Goal: Transaction & Acquisition: Purchase product/service

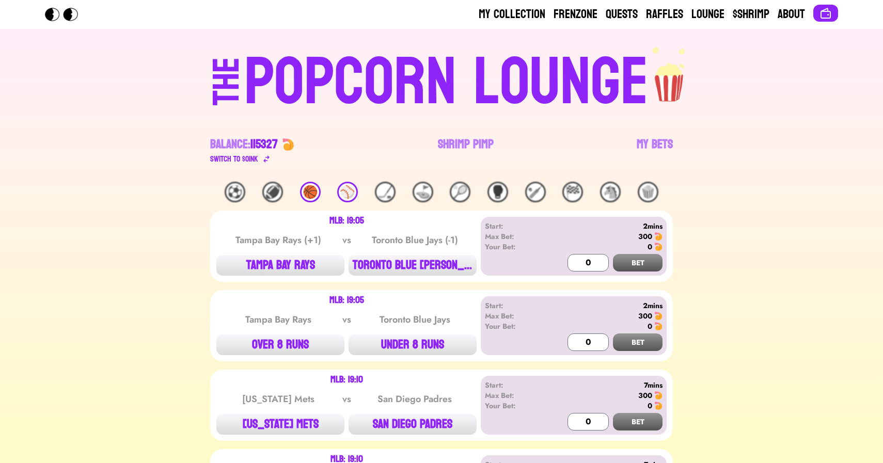
click at [307, 190] on div "🏀" at bounding box center [310, 192] width 21 height 21
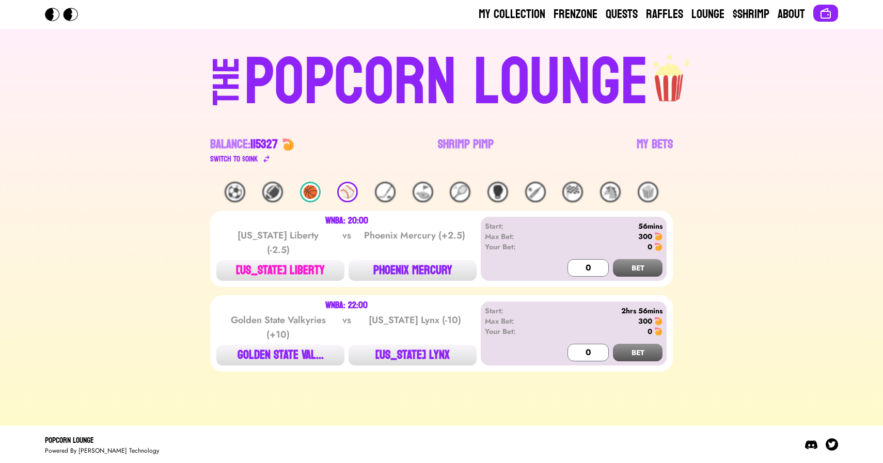
click at [265, 261] on button "[US_STATE] LIBERTY" at bounding box center [280, 270] width 128 height 21
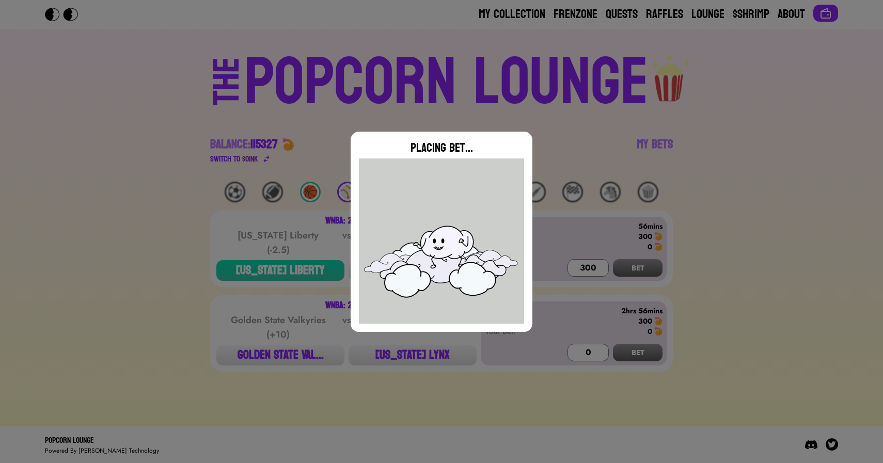
type input "0"
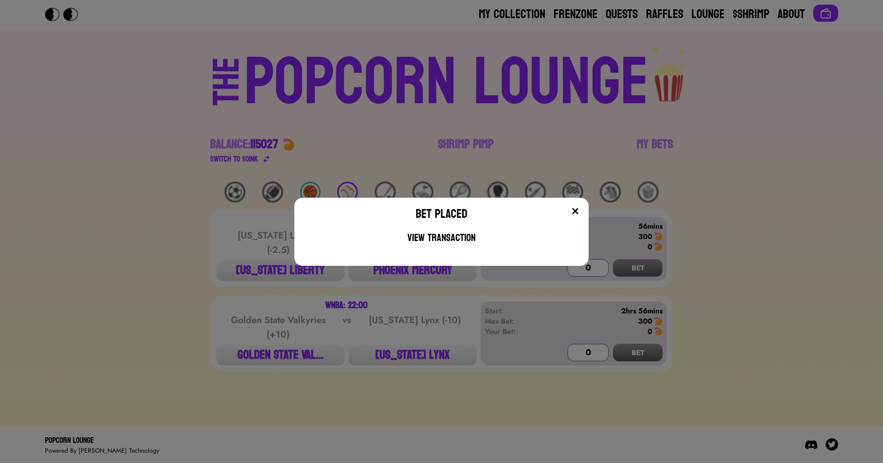
click at [349, 164] on div "Bet Placed View Transaction" at bounding box center [441, 231] width 883 height 463
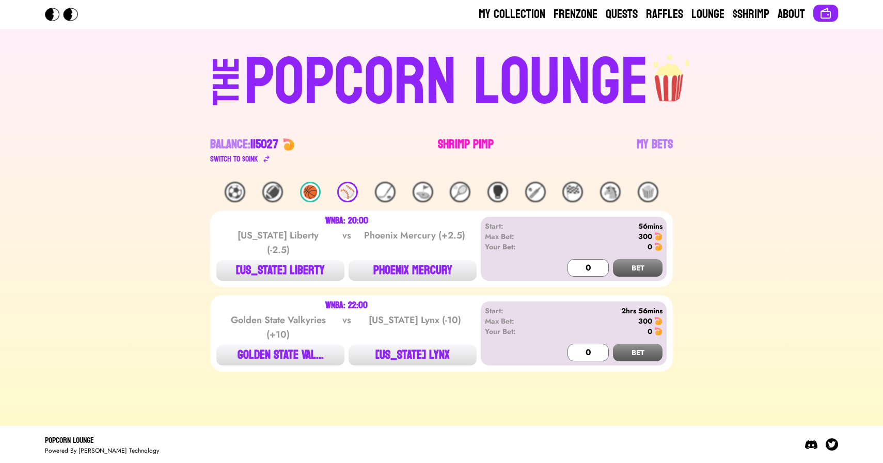
click at [457, 150] on link "Shrimp Pimp" at bounding box center [466, 150] width 56 height 29
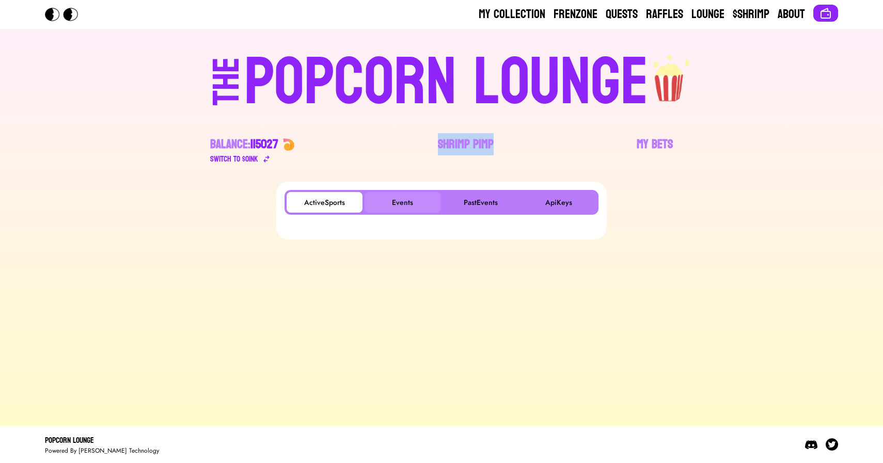
click at [387, 198] on button "Events" at bounding box center [403, 202] width 76 height 21
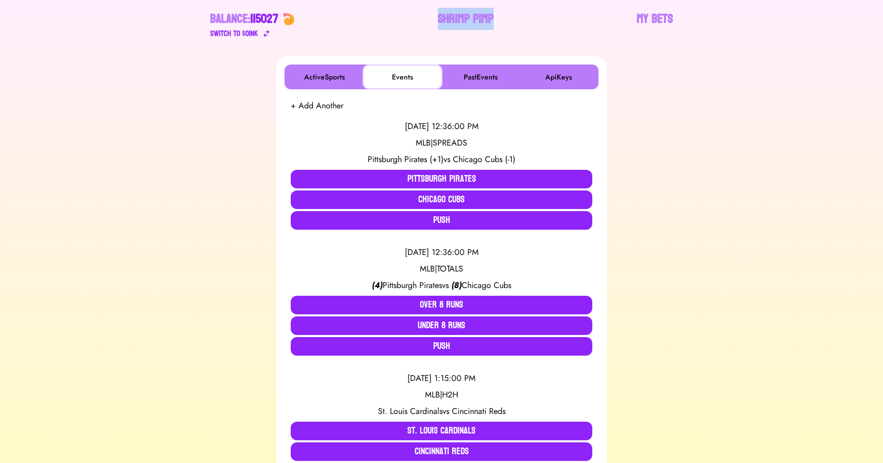
scroll to position [126, 0]
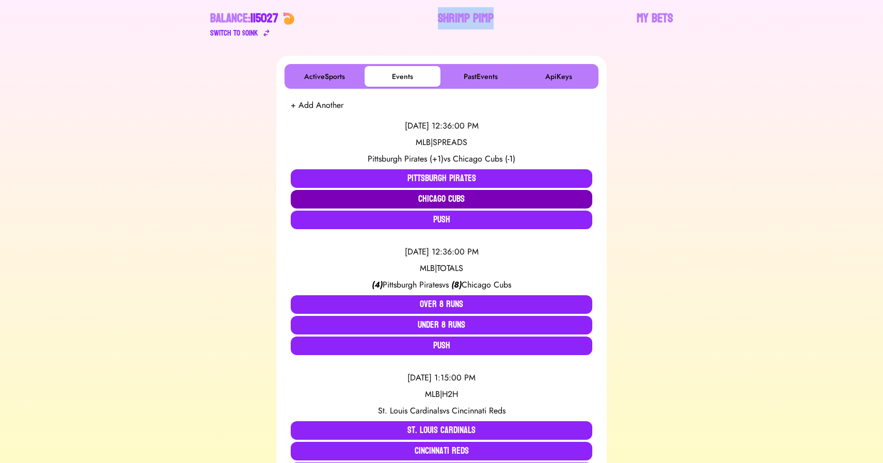
click at [417, 201] on button "Chicago Cubs" at bounding box center [442, 199] width 302 height 19
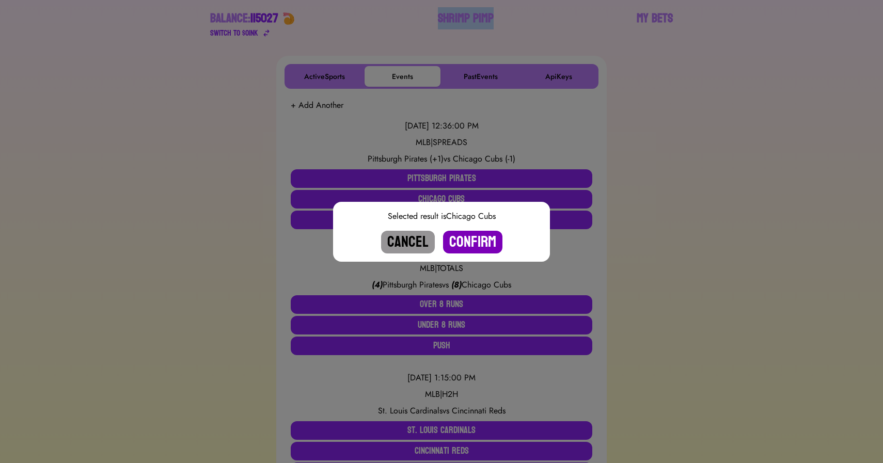
click at [476, 244] on button "Confirm" at bounding box center [472, 242] width 59 height 23
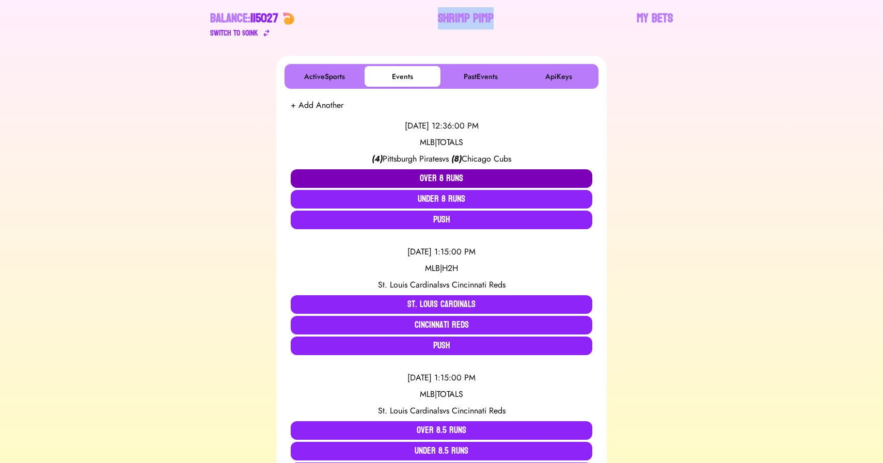
click at [433, 174] on button "Over 8 Runs" at bounding box center [442, 178] width 302 height 19
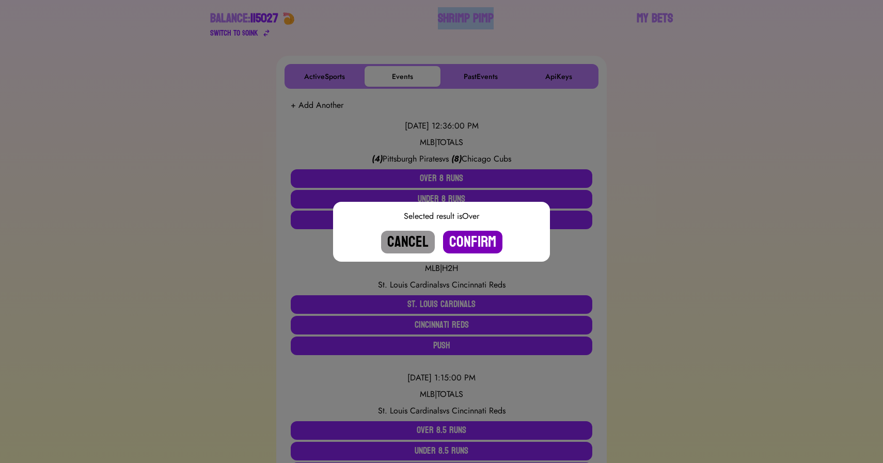
click at [463, 240] on button "Confirm" at bounding box center [472, 242] width 59 height 23
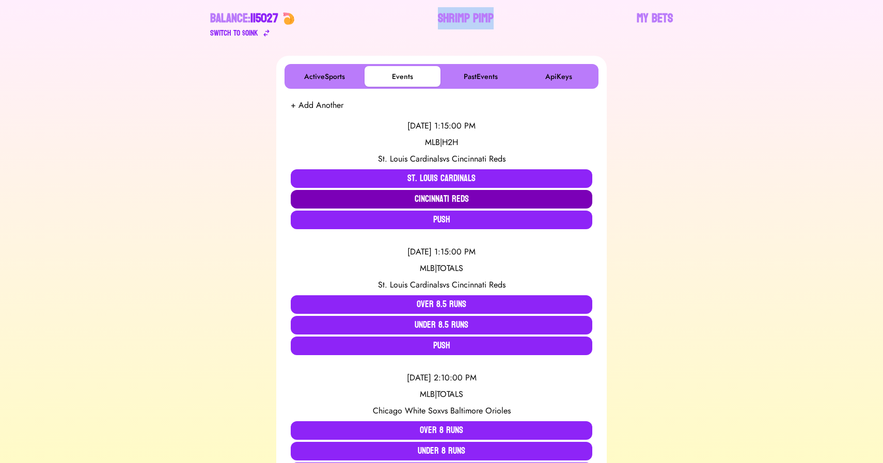
click at [359, 191] on button "Cincinnati Reds" at bounding box center [442, 199] width 302 height 19
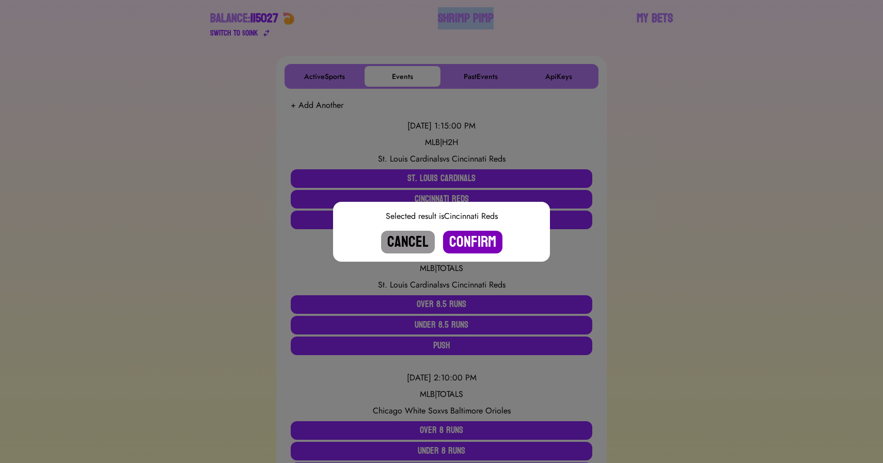
click at [468, 240] on button "Confirm" at bounding box center [472, 242] width 59 height 23
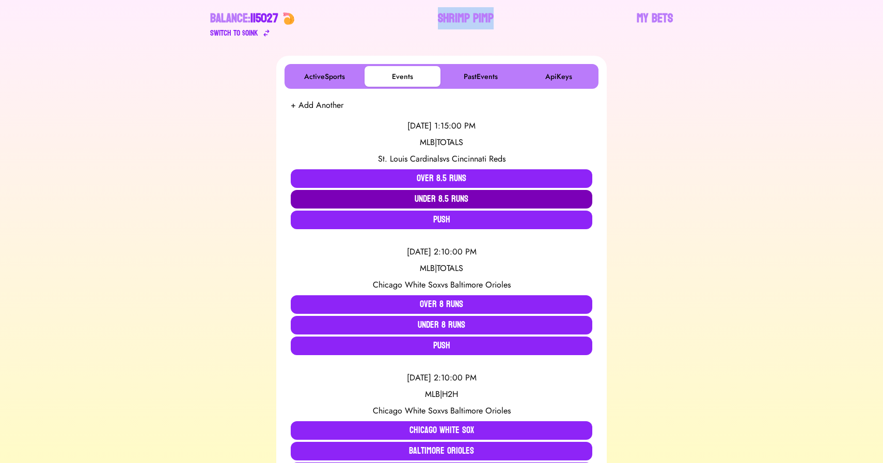
click at [442, 194] on button "Under 8.5 Runs" at bounding box center [442, 199] width 302 height 19
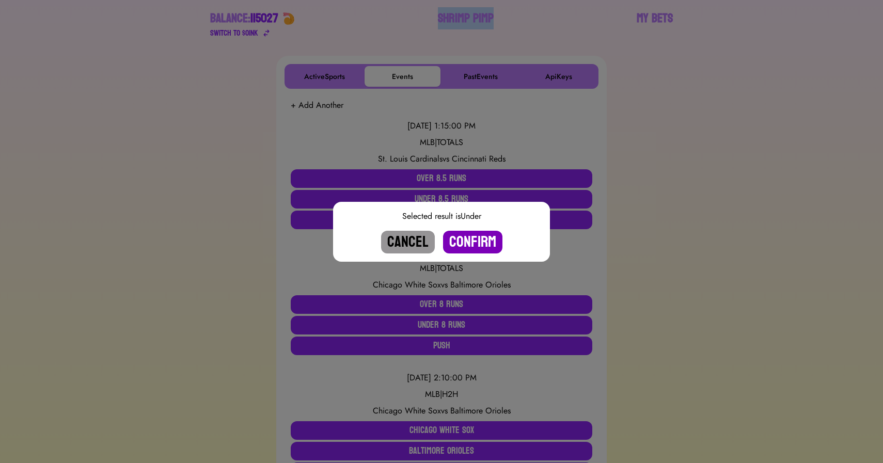
click at [467, 239] on button "Confirm" at bounding box center [472, 242] width 59 height 23
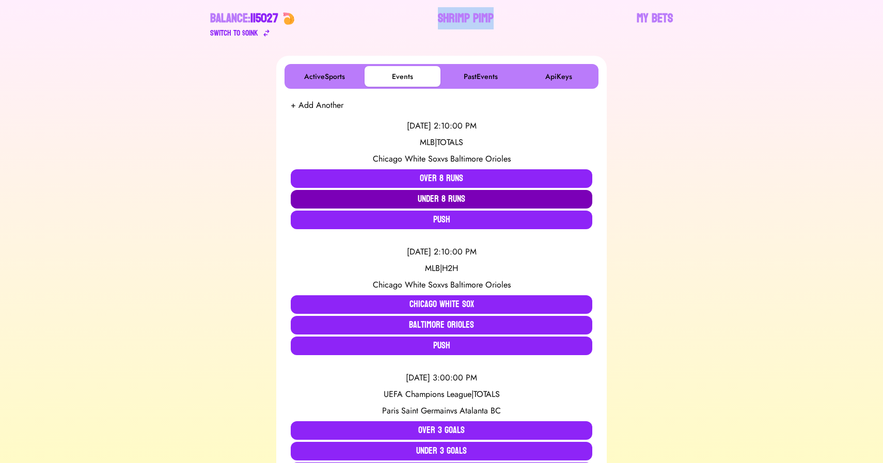
click at [407, 196] on button "Under 8 Runs" at bounding box center [442, 199] width 302 height 19
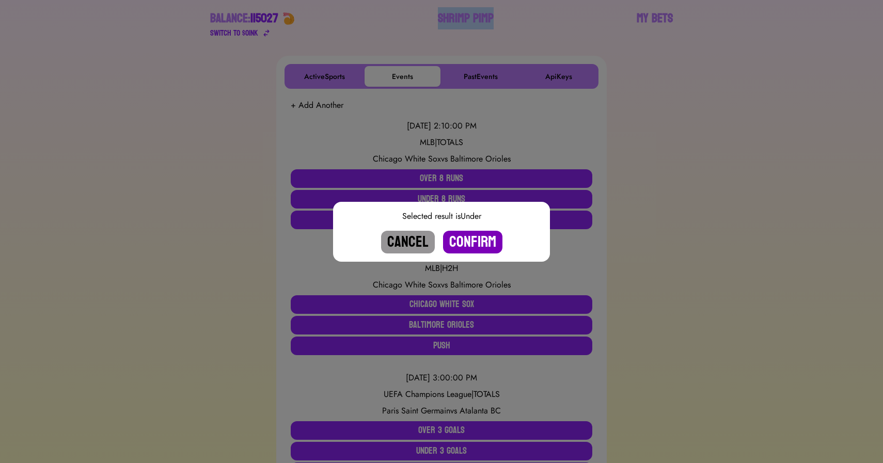
click at [478, 241] on button "Confirm" at bounding box center [472, 242] width 59 height 23
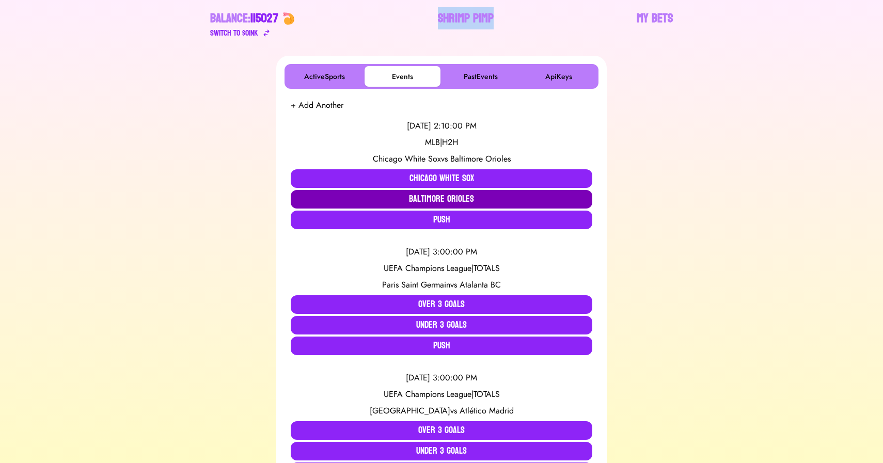
click at [446, 199] on button "Baltimore Orioles" at bounding box center [442, 199] width 302 height 19
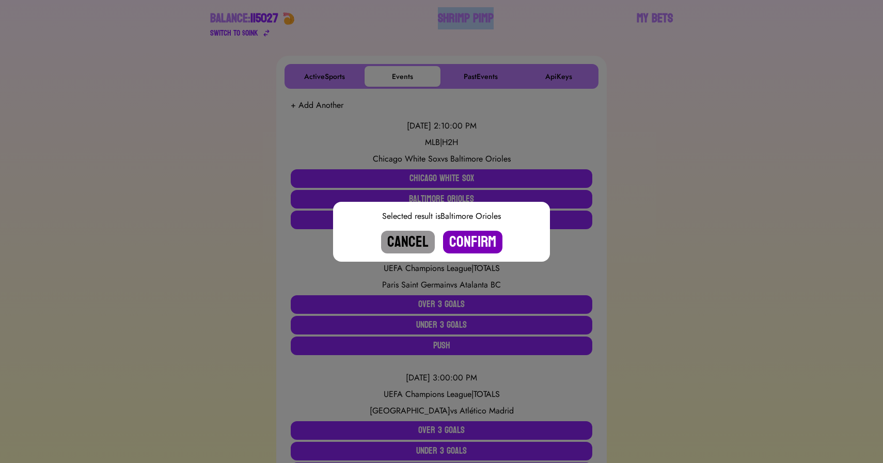
click at [479, 244] on button "Confirm" at bounding box center [472, 242] width 59 height 23
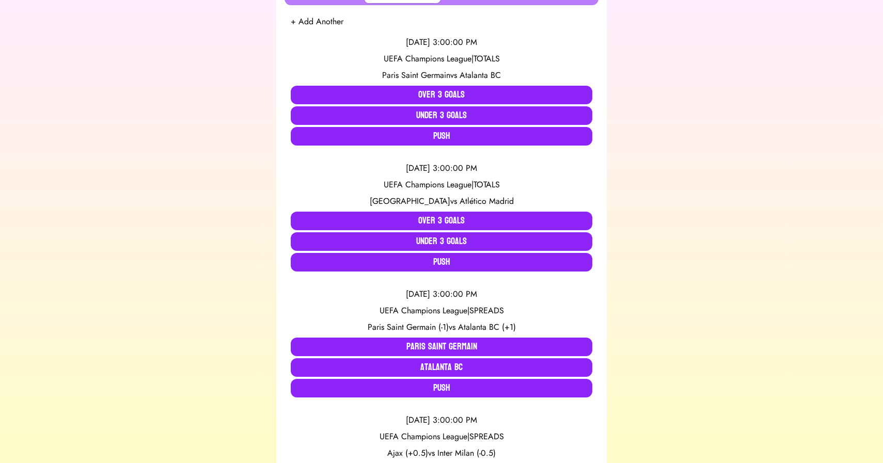
scroll to position [224, 0]
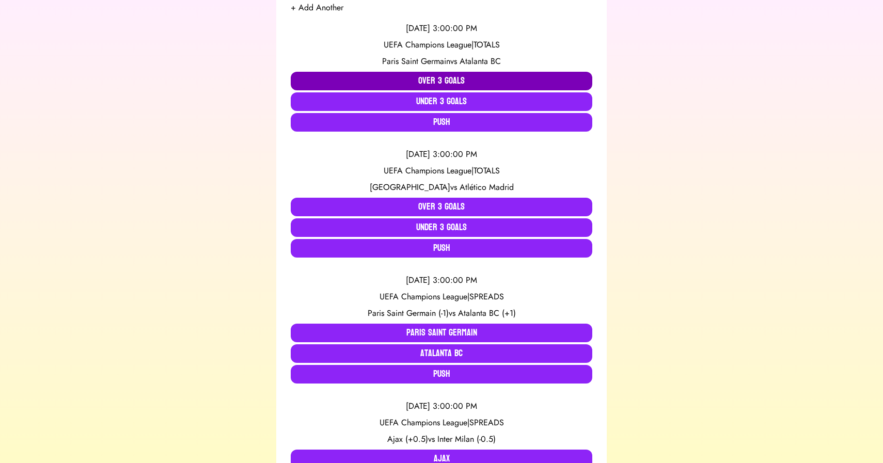
click at [412, 80] on button "Over 3 Goals" at bounding box center [442, 81] width 302 height 19
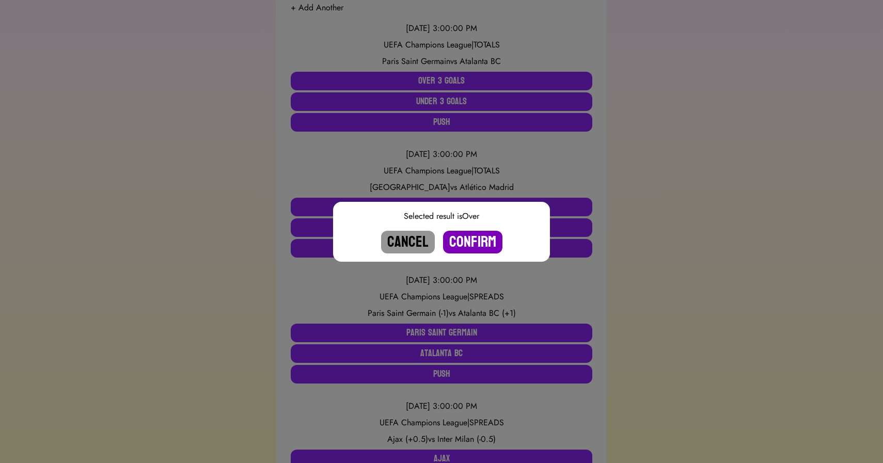
click at [466, 238] on button "Confirm" at bounding box center [472, 242] width 59 height 23
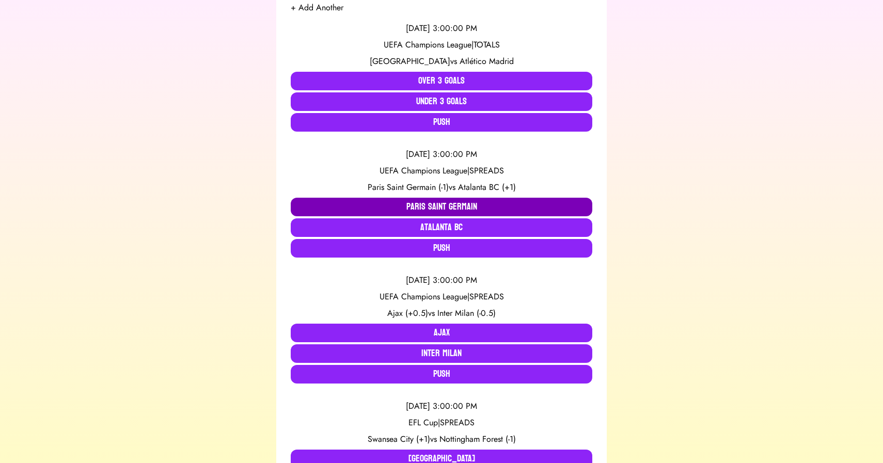
click at [391, 204] on button "Paris Saint Germain" at bounding box center [442, 207] width 302 height 19
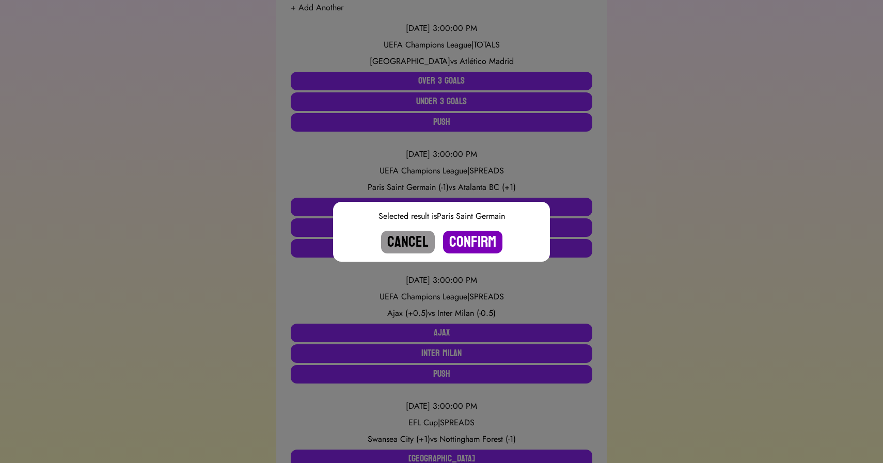
click at [477, 240] on button "Confirm" at bounding box center [472, 242] width 59 height 23
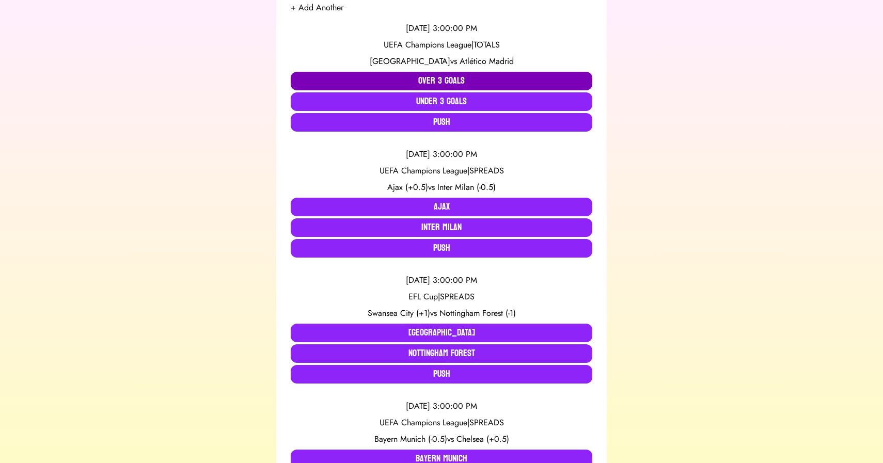
click at [399, 80] on button "Over 3 Goals" at bounding box center [442, 81] width 302 height 19
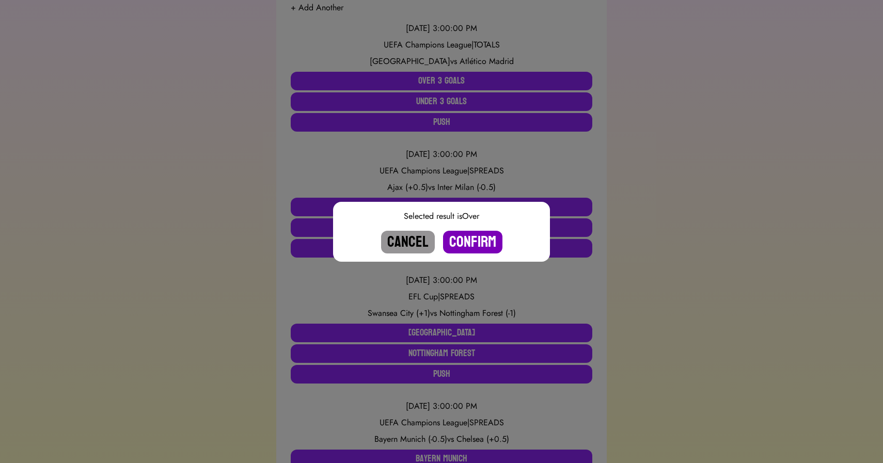
click at [476, 244] on button "Confirm" at bounding box center [472, 242] width 59 height 23
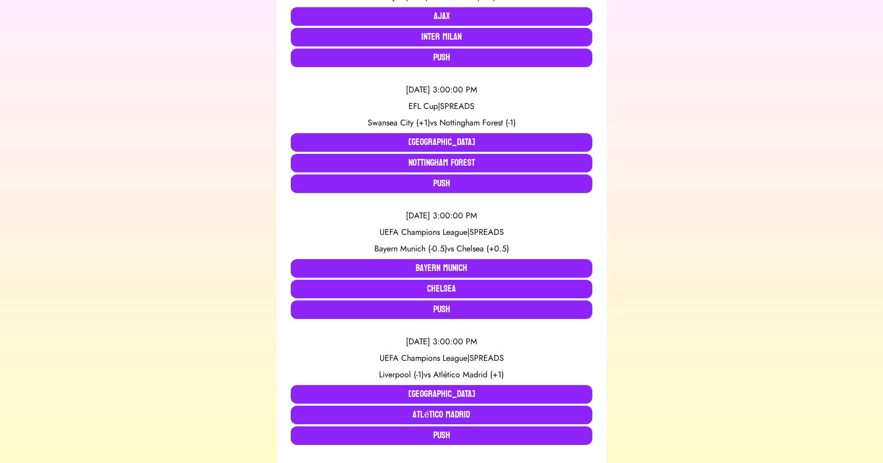
scroll to position [292, 0]
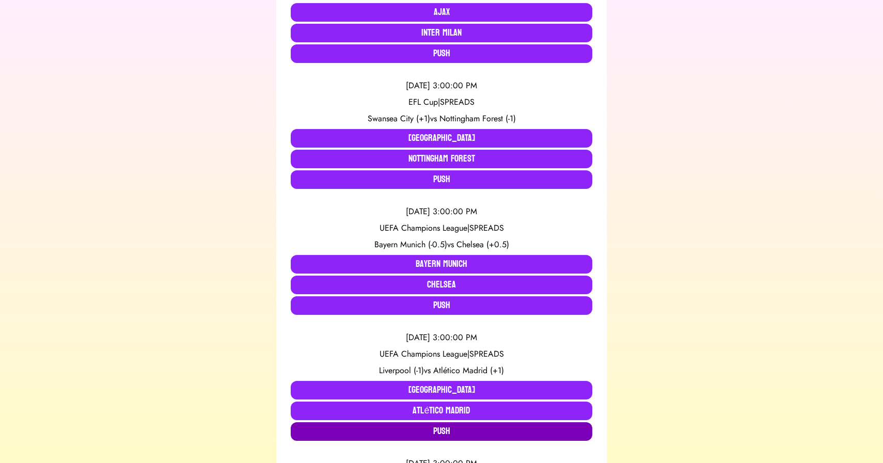
click at [392, 430] on button "Push" at bounding box center [442, 432] width 302 height 19
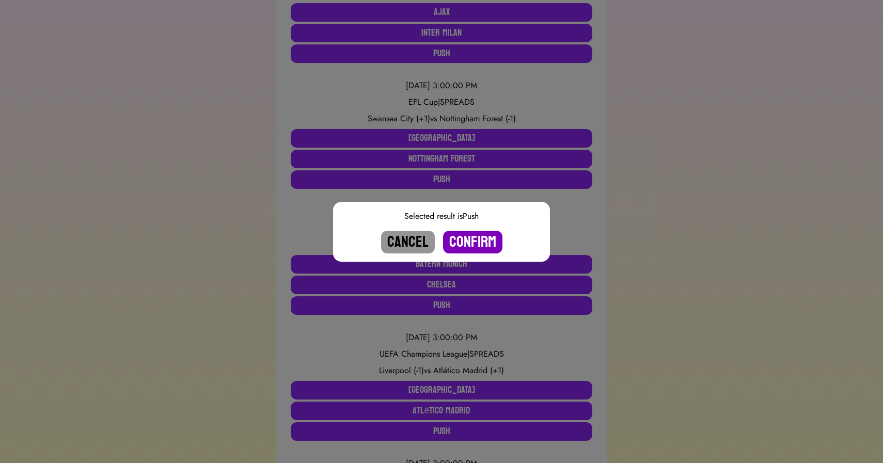
click at [474, 238] on button "Confirm" at bounding box center [472, 242] width 59 height 23
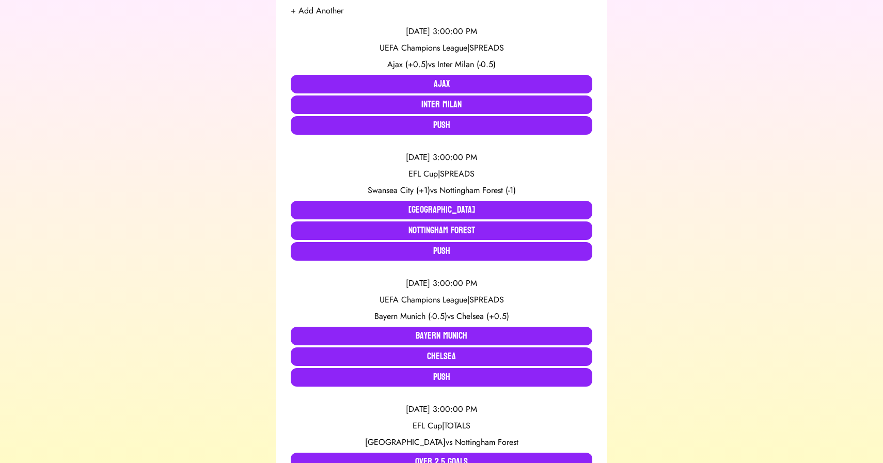
scroll to position [227, 0]
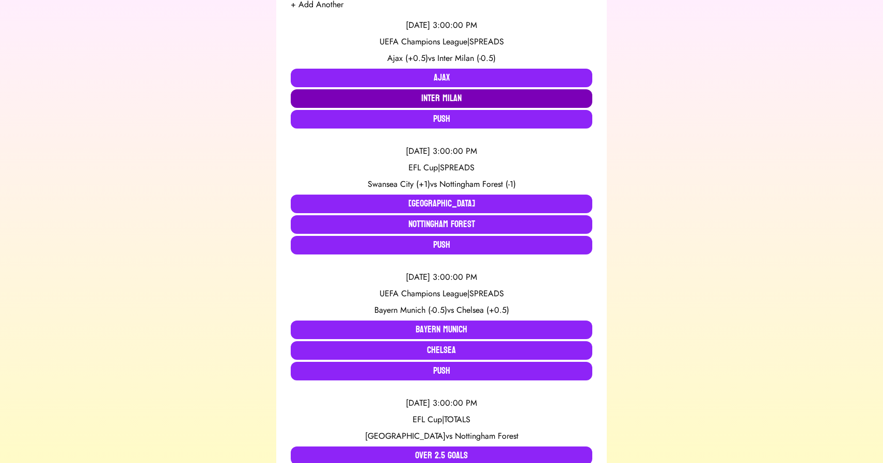
click at [430, 96] on button "Inter Milan" at bounding box center [442, 98] width 302 height 19
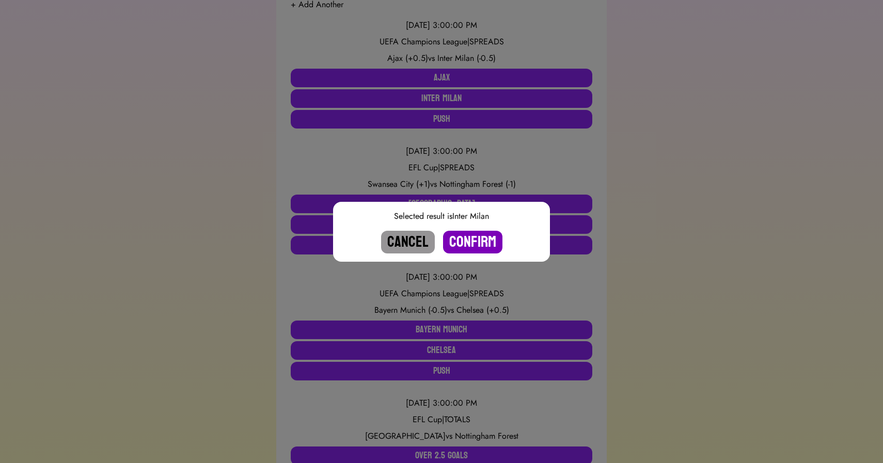
click at [467, 238] on button "Confirm" at bounding box center [472, 242] width 59 height 23
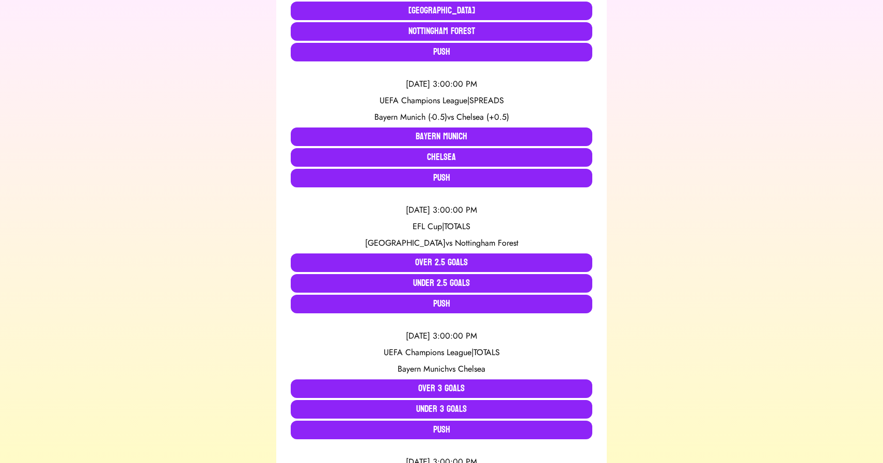
scroll to position [295, 0]
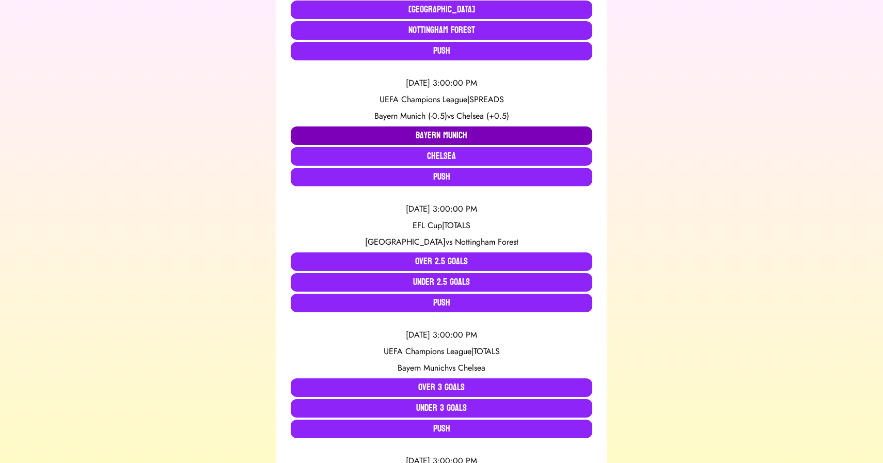
click at [429, 136] on button "Bayern Munich" at bounding box center [442, 136] width 302 height 19
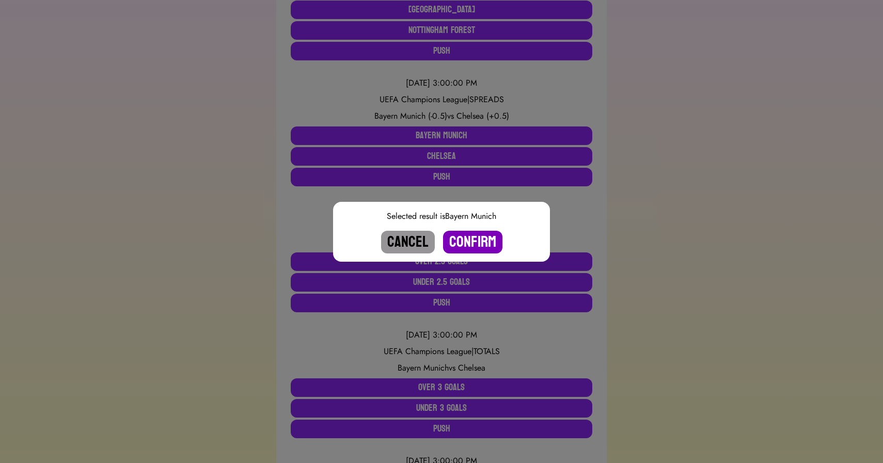
click at [477, 237] on button "Confirm" at bounding box center [472, 242] width 59 height 23
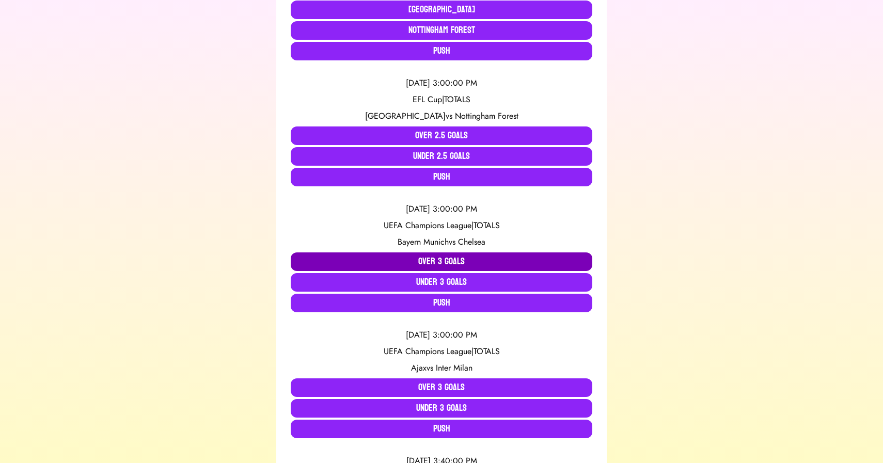
click at [404, 258] on button "Over 3 Goals" at bounding box center [442, 262] width 302 height 19
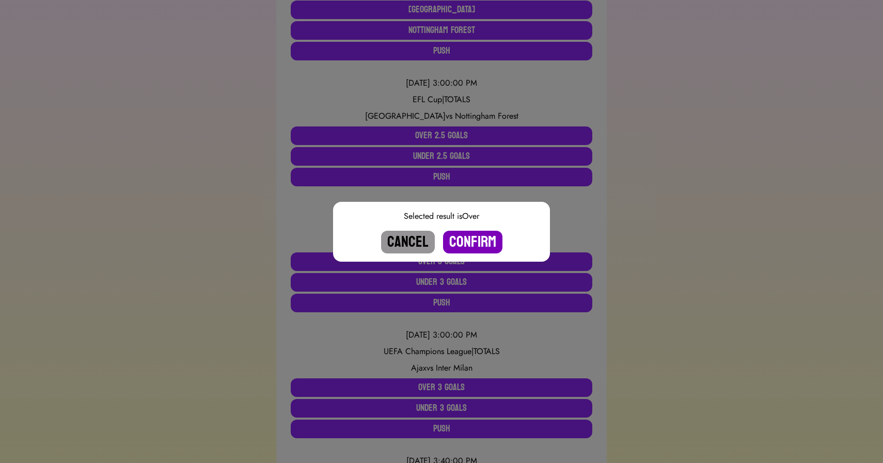
click at [480, 241] on button "Confirm" at bounding box center [472, 242] width 59 height 23
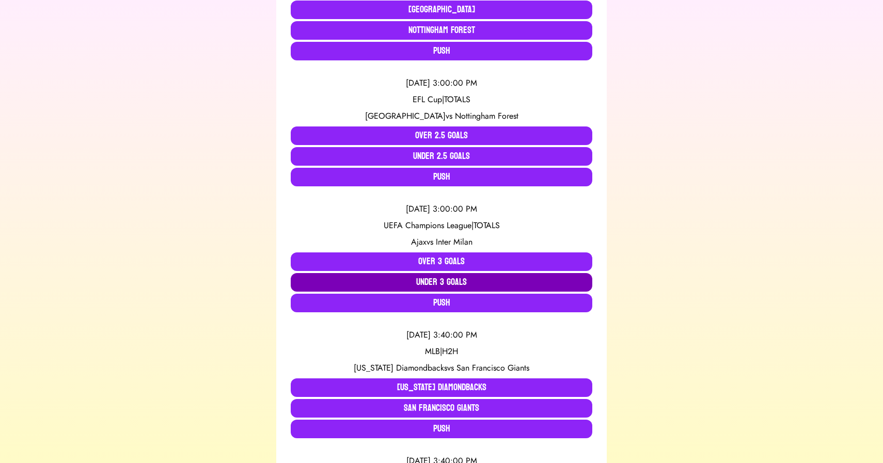
click at [449, 281] on button "Under 3 Goals" at bounding box center [442, 282] width 302 height 19
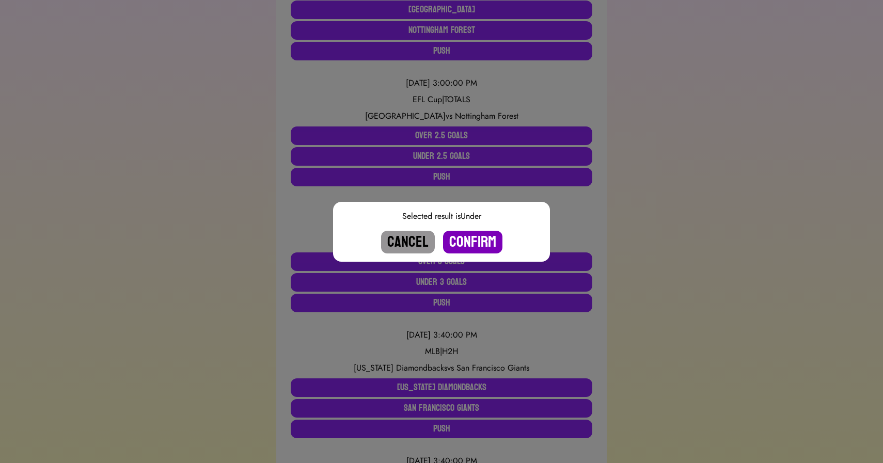
click at [460, 238] on button "Confirm" at bounding box center [472, 242] width 59 height 23
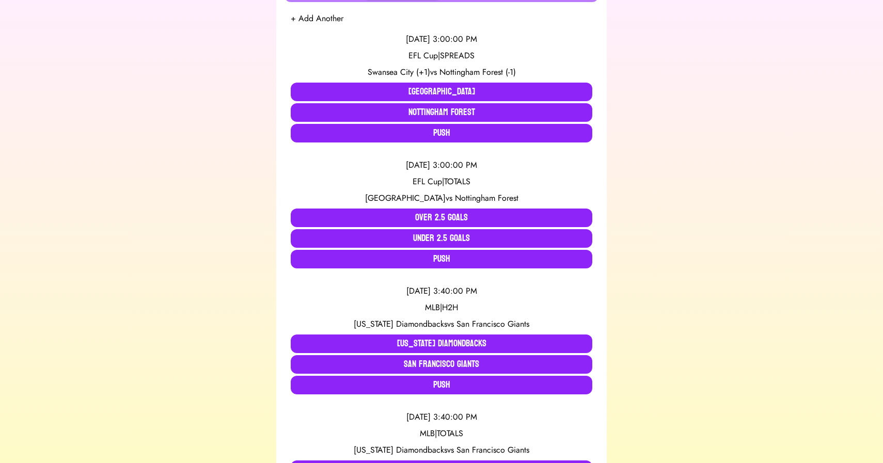
scroll to position [212, 0]
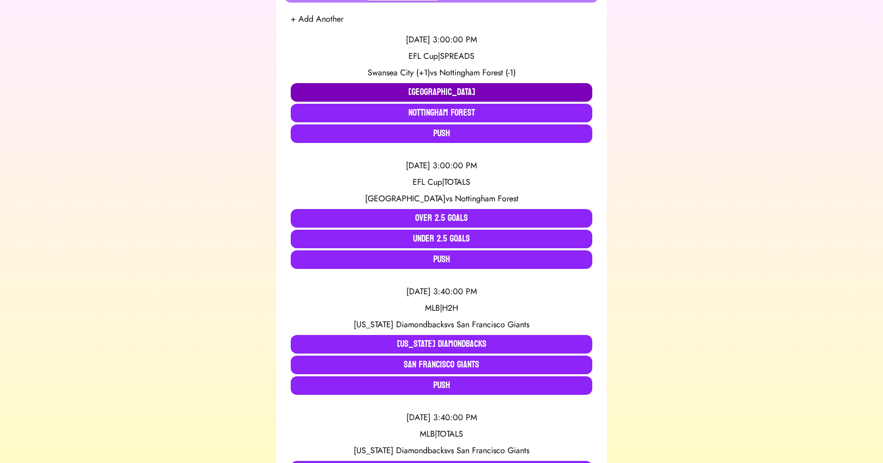
click at [376, 87] on button "[GEOGRAPHIC_DATA]" at bounding box center [442, 92] width 302 height 19
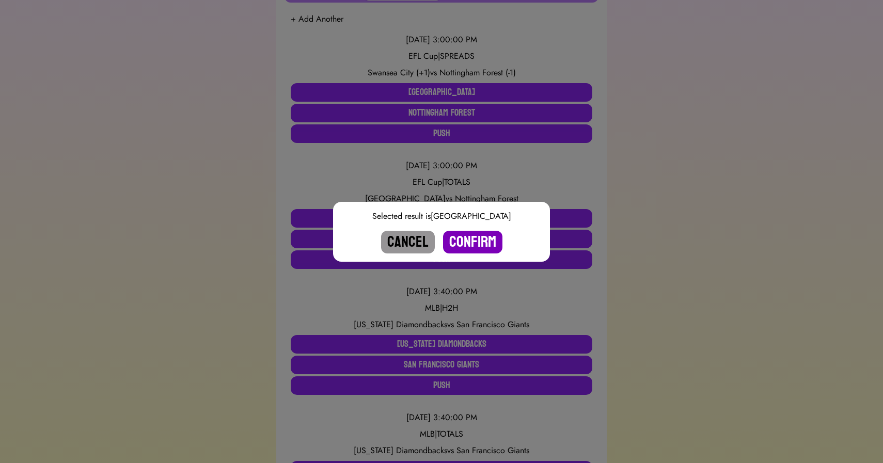
click at [468, 240] on button "Confirm" at bounding box center [472, 242] width 59 height 23
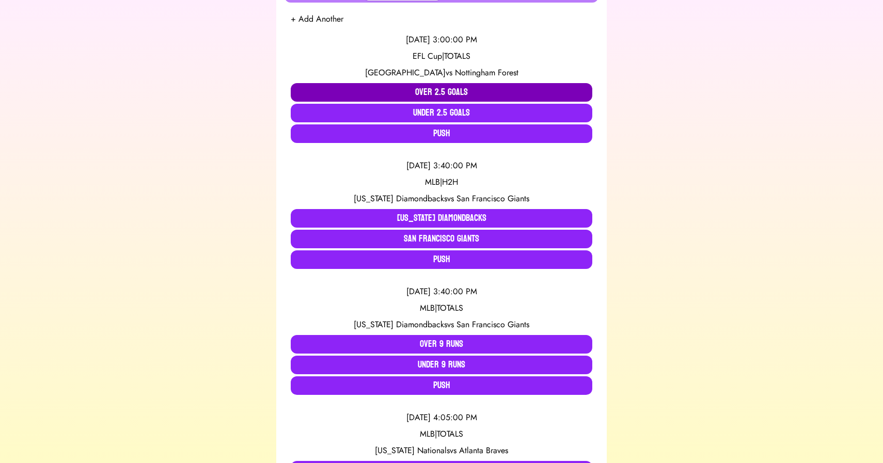
click at [437, 90] on button "Over 2.5 Goals" at bounding box center [442, 92] width 302 height 19
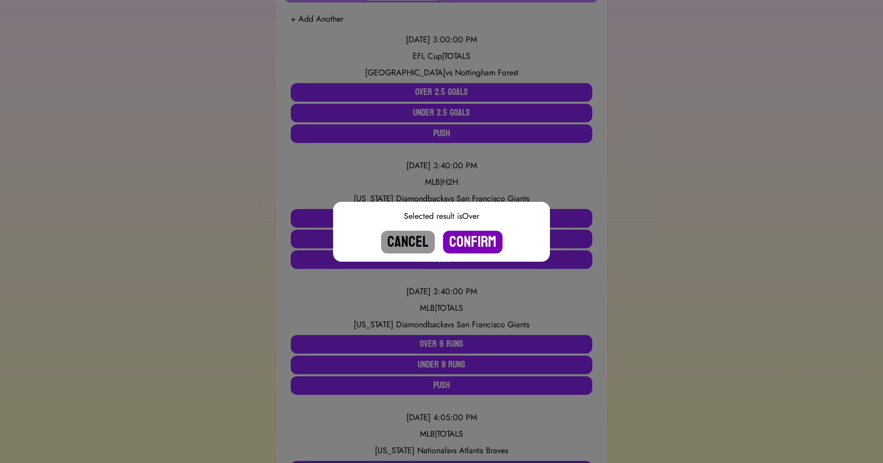
click at [471, 241] on button "Confirm" at bounding box center [472, 242] width 59 height 23
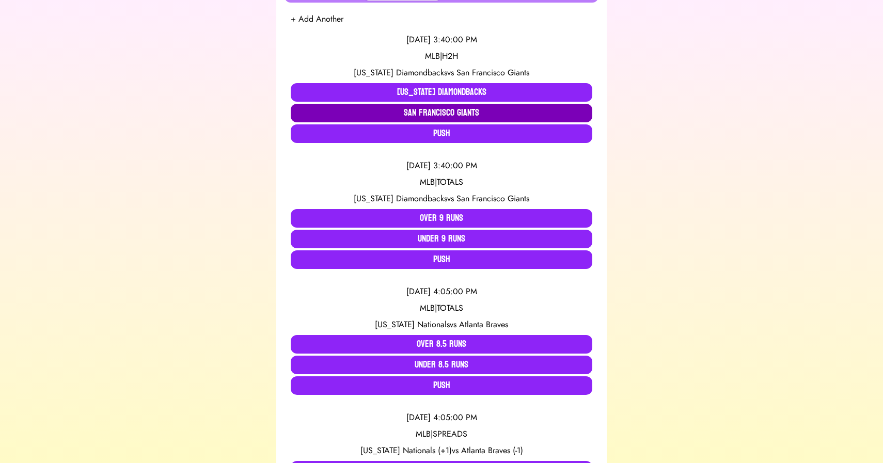
click at [441, 112] on button "San Francisco Giants" at bounding box center [442, 113] width 302 height 19
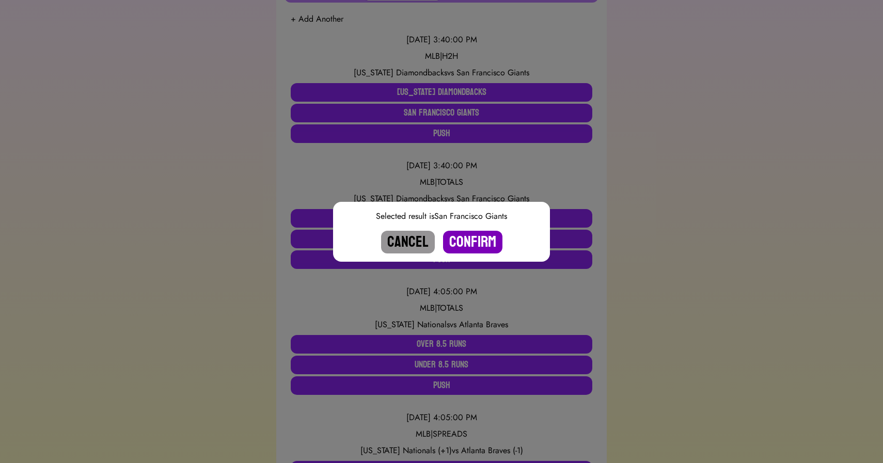
click at [472, 238] on button "Confirm" at bounding box center [472, 242] width 59 height 23
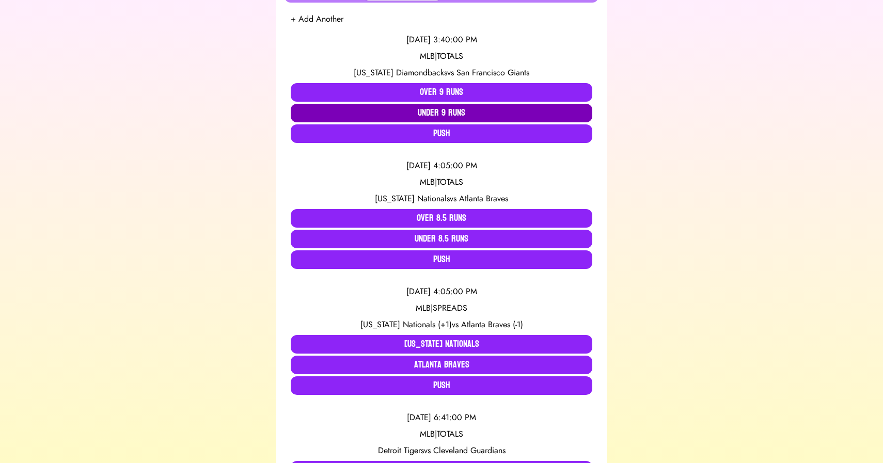
click at [454, 113] on button "Under 9 Runs" at bounding box center [442, 113] width 302 height 19
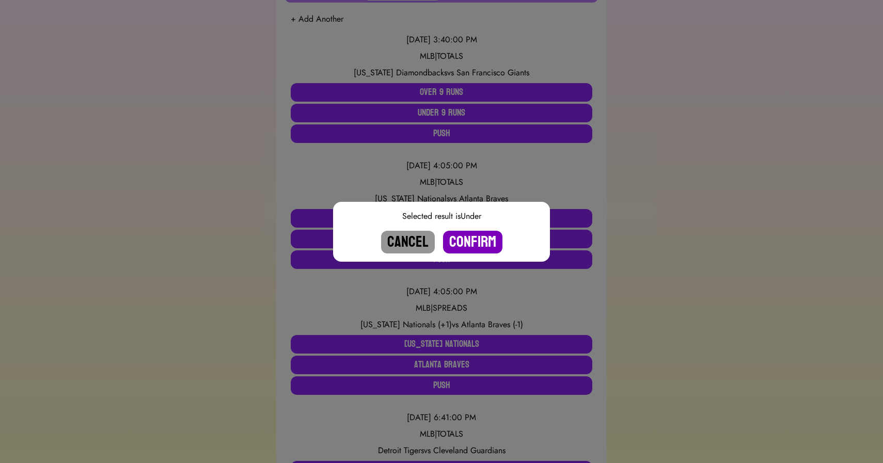
click at [474, 237] on button "Confirm" at bounding box center [472, 242] width 59 height 23
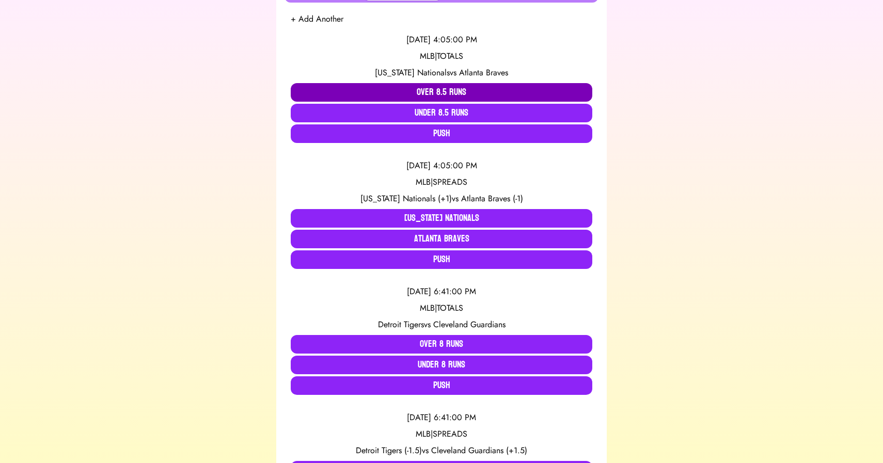
click at [443, 88] on button "Over 8.5 Runs" at bounding box center [442, 92] width 302 height 19
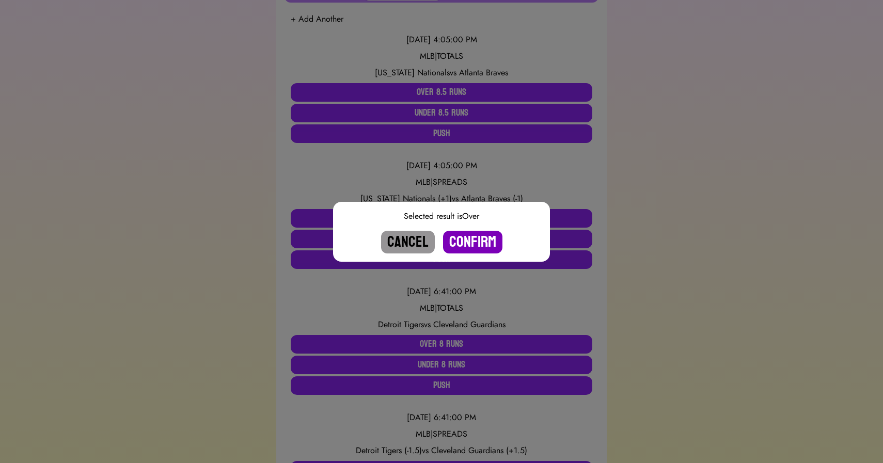
click at [464, 238] on button "Confirm" at bounding box center [472, 242] width 59 height 23
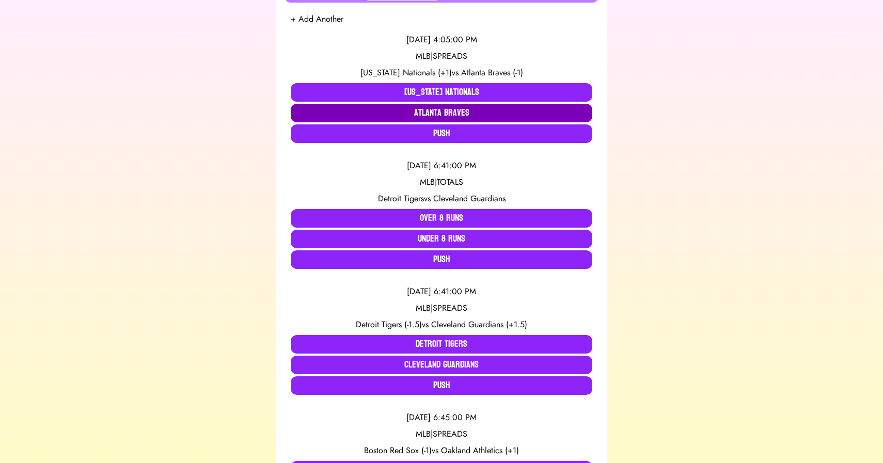
click at [466, 111] on button "Atlanta Braves" at bounding box center [442, 113] width 302 height 19
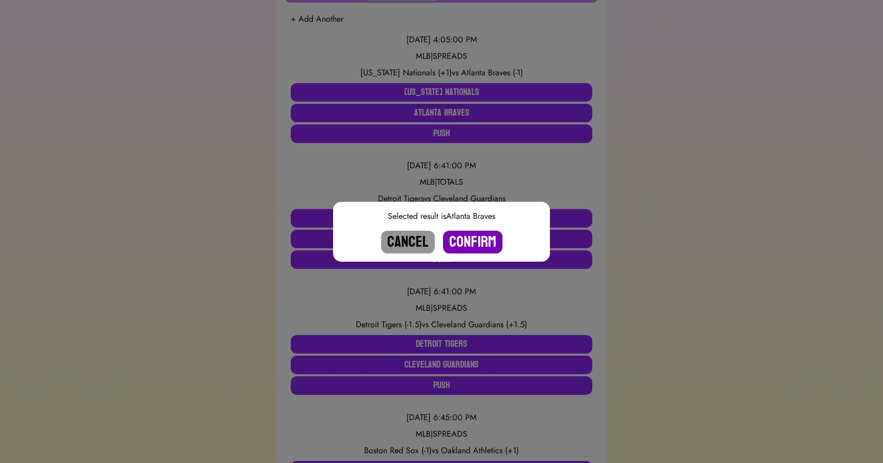
click at [479, 242] on button "Confirm" at bounding box center [472, 242] width 59 height 23
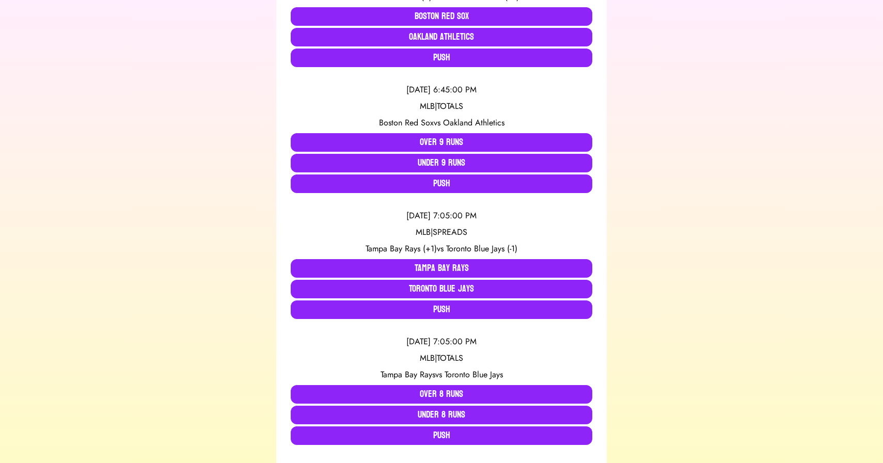
scroll to position [0, 0]
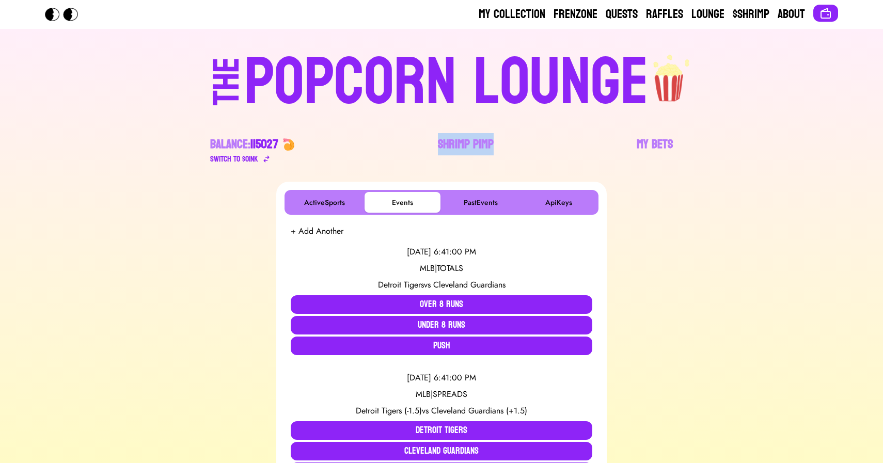
click at [445, 74] on div "POPCORN LOUNGE" at bounding box center [446, 83] width 405 height 66
